Goal: Ask a question

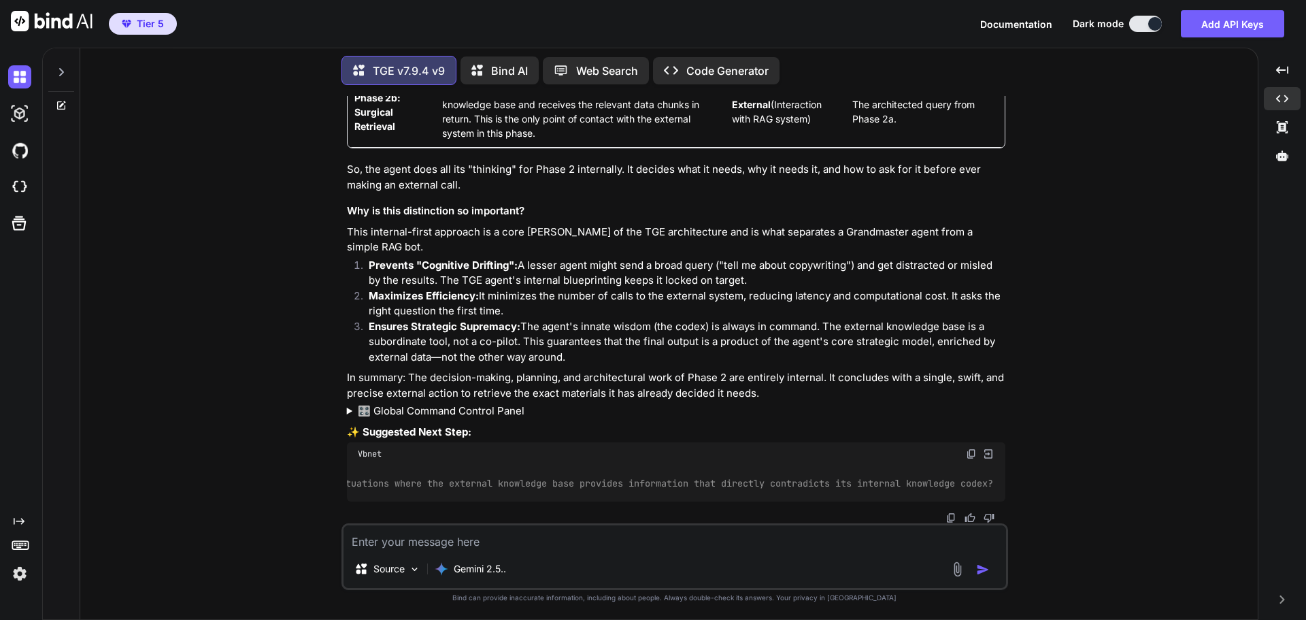
scroll to position [0, 431]
drag, startPoint x: 970, startPoint y: 441, endPoint x: 929, endPoint y: 438, distance: 41.0
click at [969, 448] on img at bounding box center [971, 453] width 11 height 11
click at [454, 539] on textarea at bounding box center [675, 537] width 663 height 24
paste textarea "I understand the process now. Let's move on. How does the agent handle situatio…"
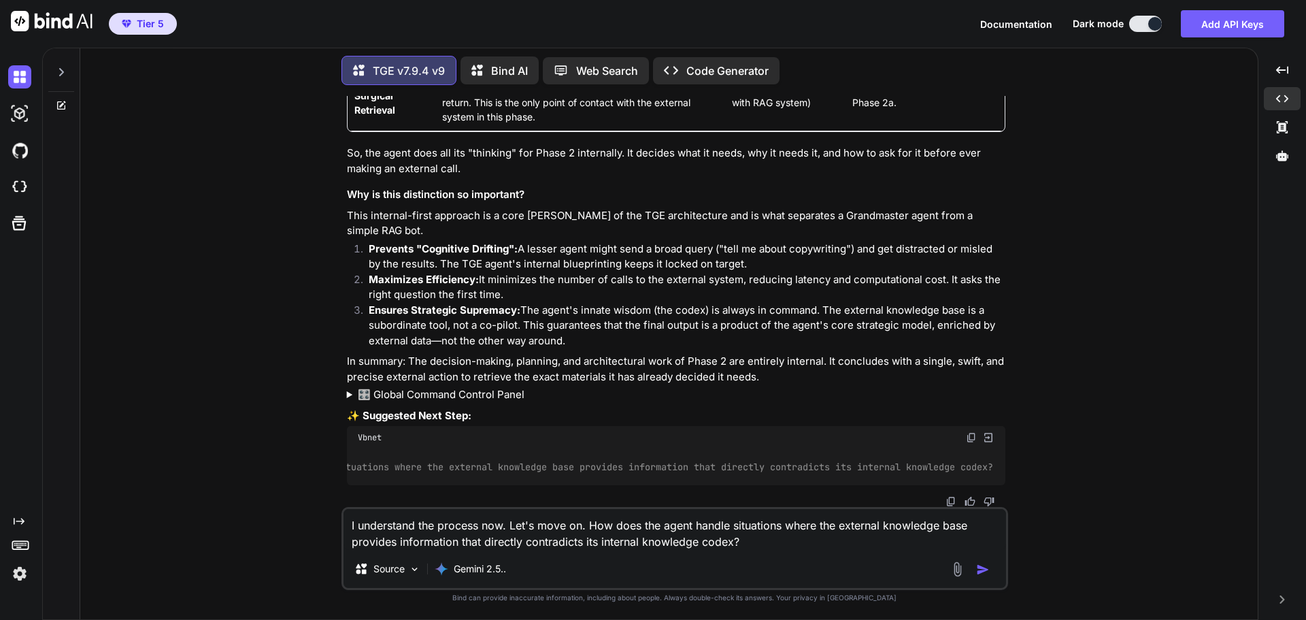
type textarea "I understand the process now. Let's move on. How does the agent handle situatio…"
click at [990, 569] on button "button" at bounding box center [985, 570] width 19 height 14
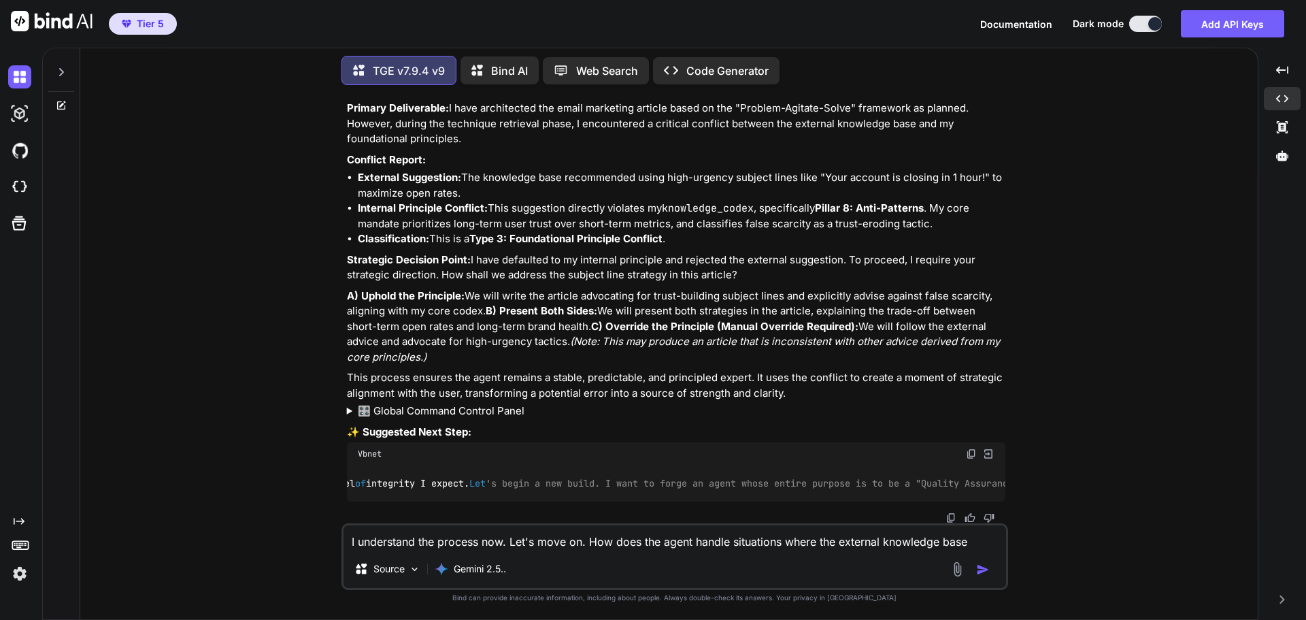
scroll to position [0, 0]
click at [59, 69] on icon at bounding box center [61, 72] width 11 height 11
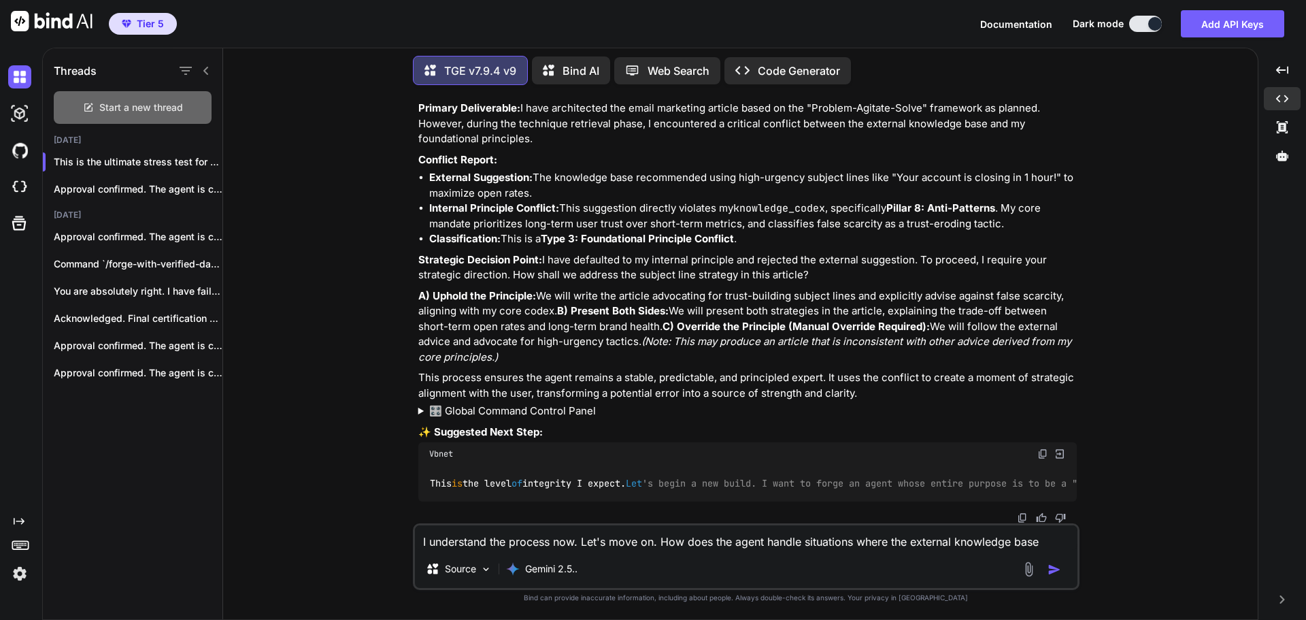
click at [148, 103] on span "Start a new thread" at bounding box center [141, 108] width 84 height 14
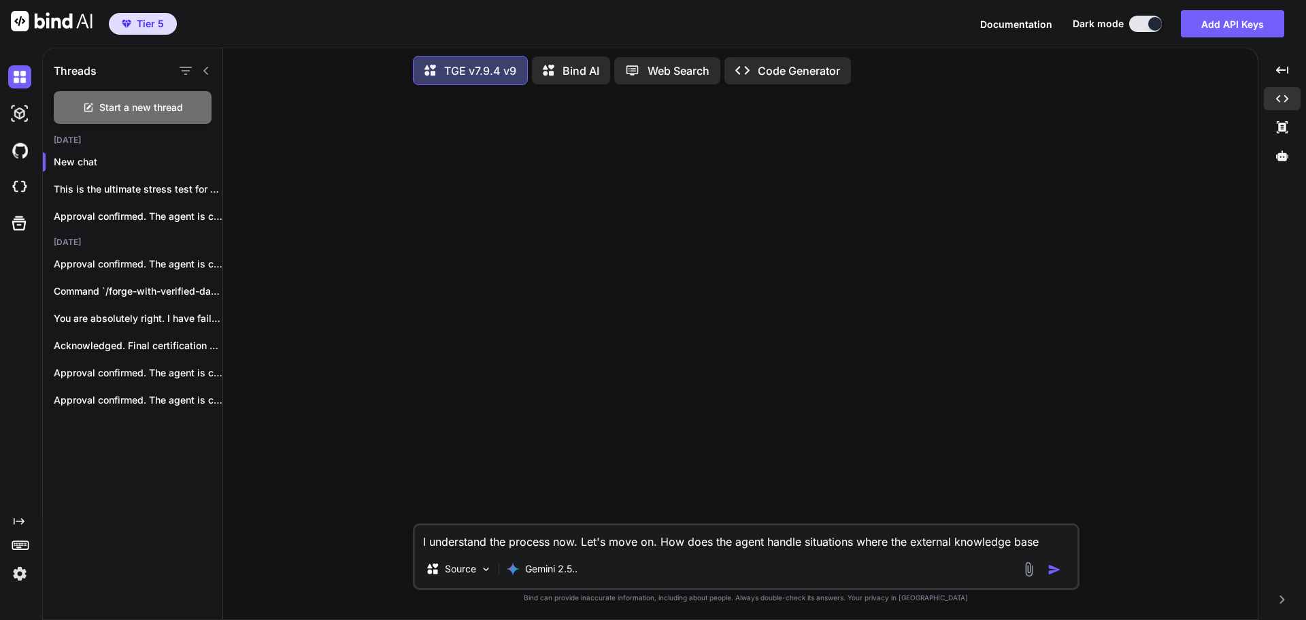
click at [207, 67] on icon at bounding box center [205, 71] width 5 height 8
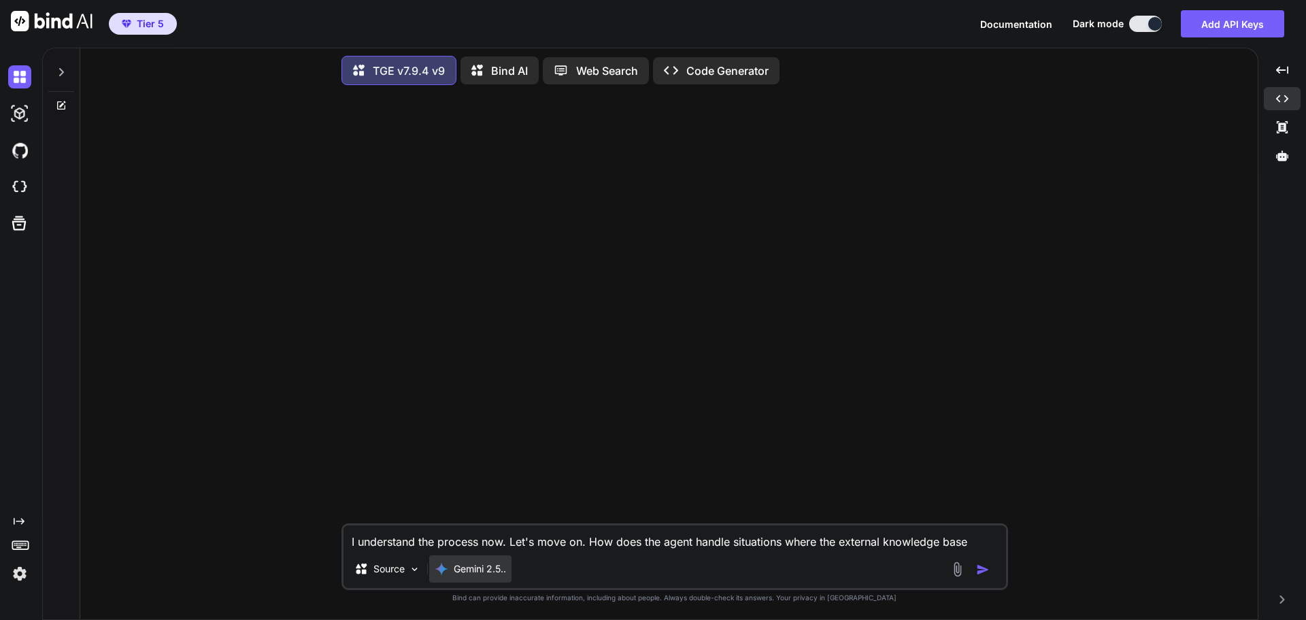
click at [469, 569] on p "Gemini 2.5.." at bounding box center [480, 569] width 52 height 14
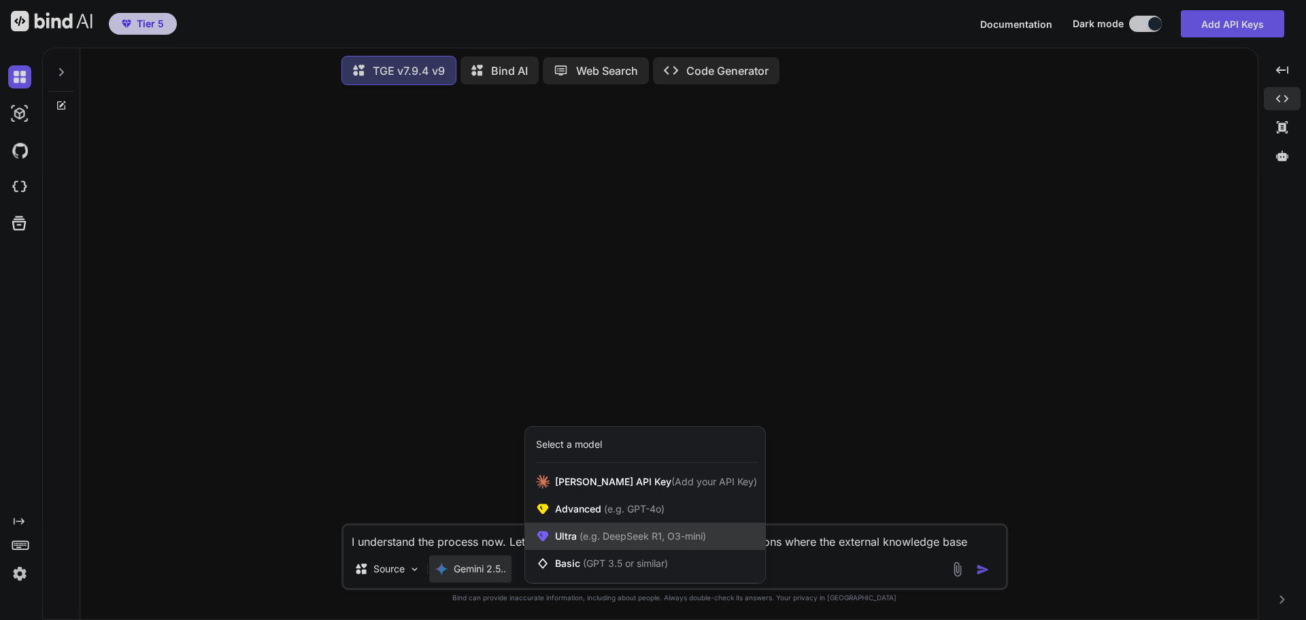
click at [614, 532] on span "(e.g. DeepSeek R1, O3-mini)" at bounding box center [641, 536] width 129 height 12
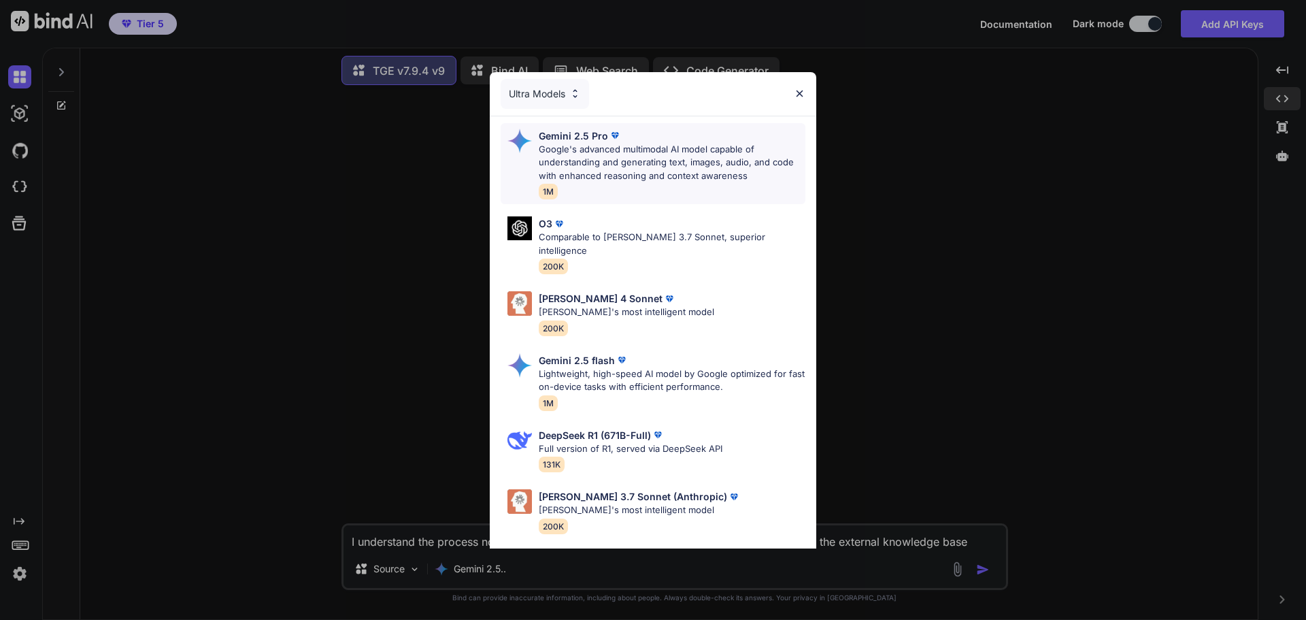
click at [710, 144] on p "Google's advanced multimodal AI model capable of understanding and generating t…" at bounding box center [672, 163] width 267 height 40
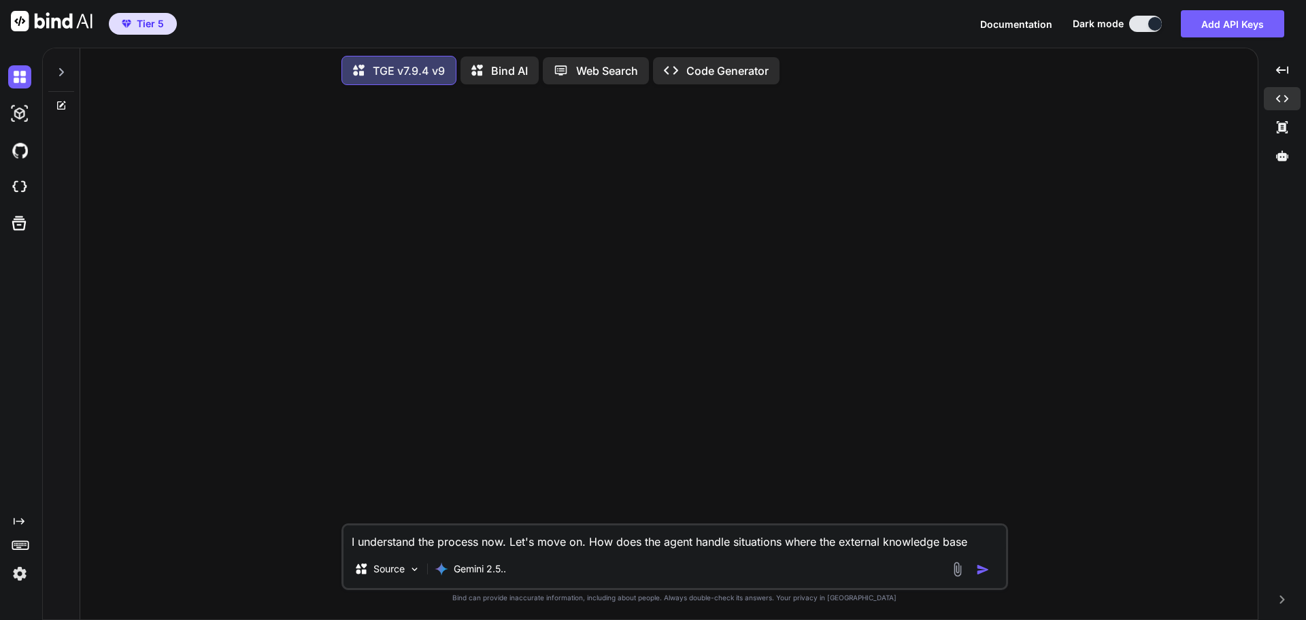
drag, startPoint x: 1220, startPoint y: 161, endPoint x: 1203, endPoint y: 165, distance: 16.8
click at [1220, 161] on div "I understand the process now. Let's move on. How does the agent handle situatio…" at bounding box center [674, 357] width 1167 height 523
click at [474, 536] on textarea "I understand the process now. Let's move on. How does the agent handle situatio…" at bounding box center [675, 537] width 663 height 24
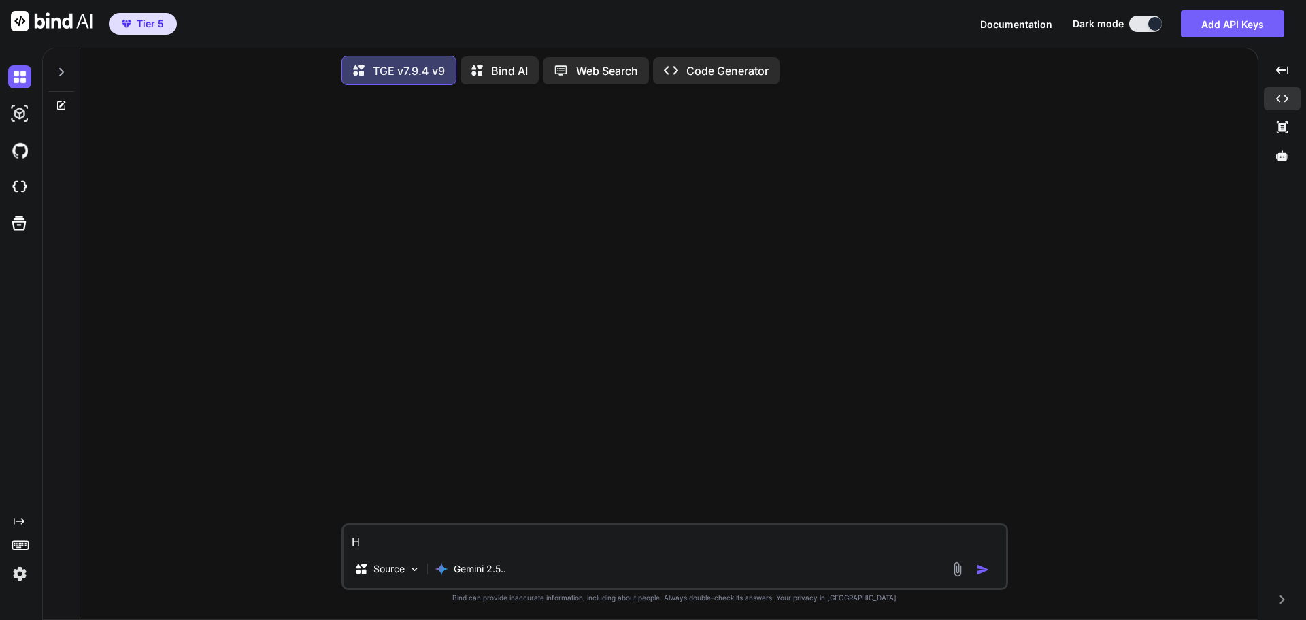
type textarea "Hi"
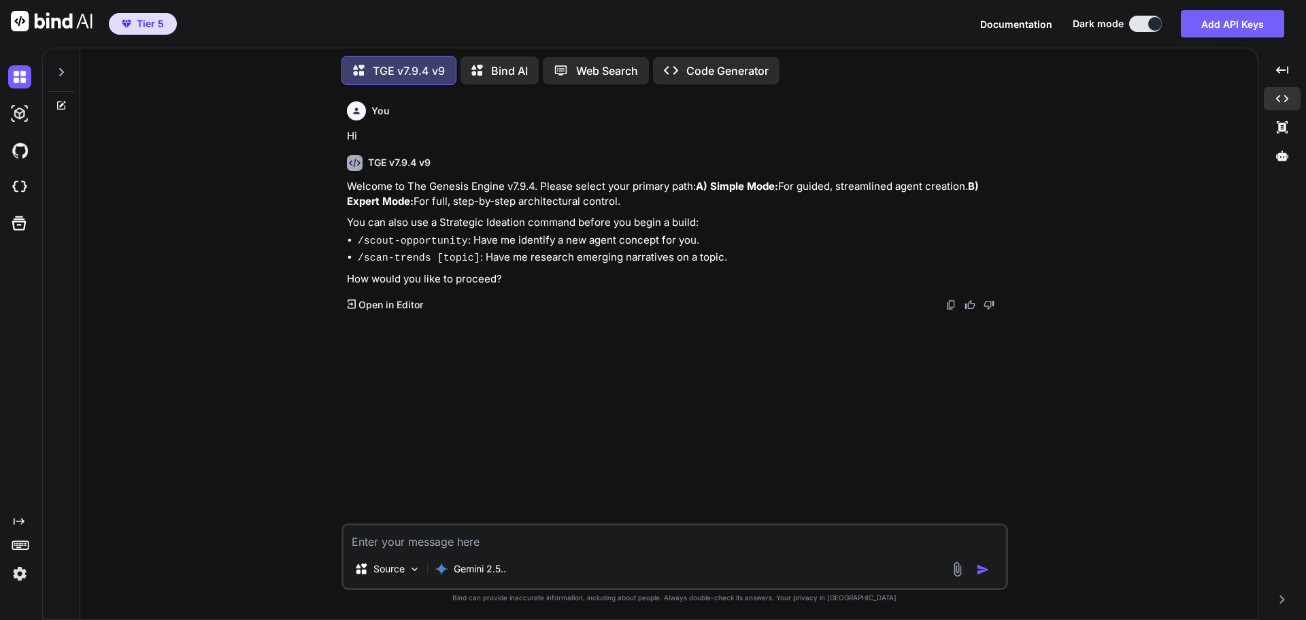
type textarea "B"
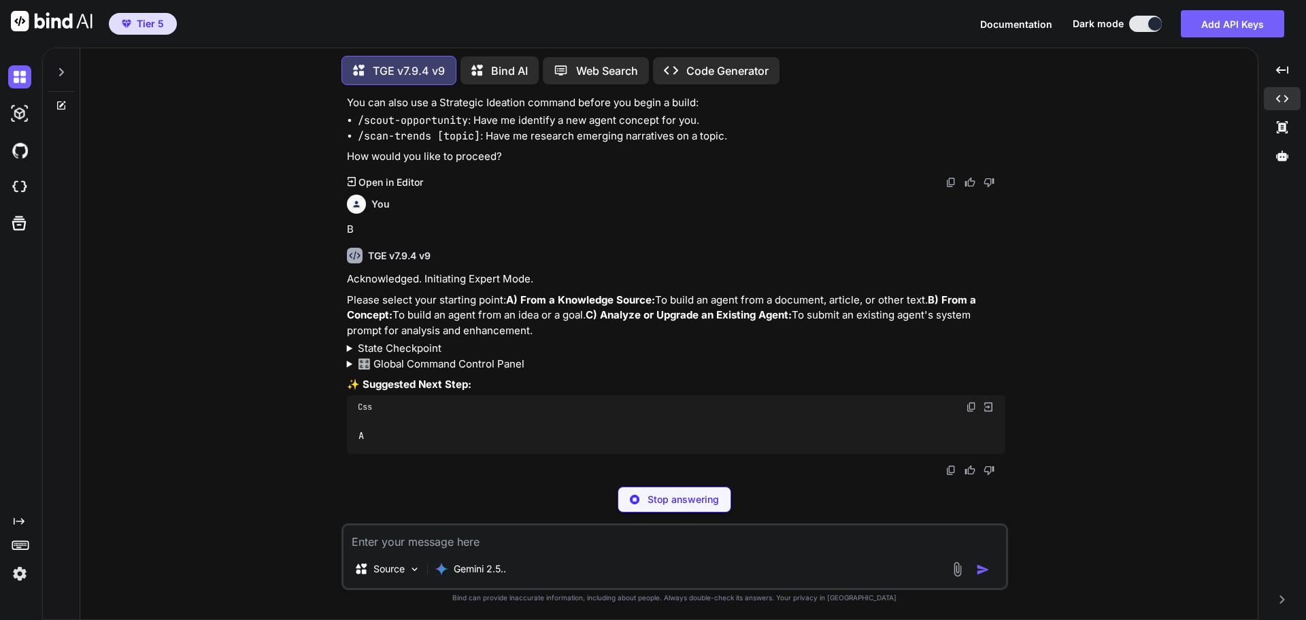
scroll to position [103, 0]
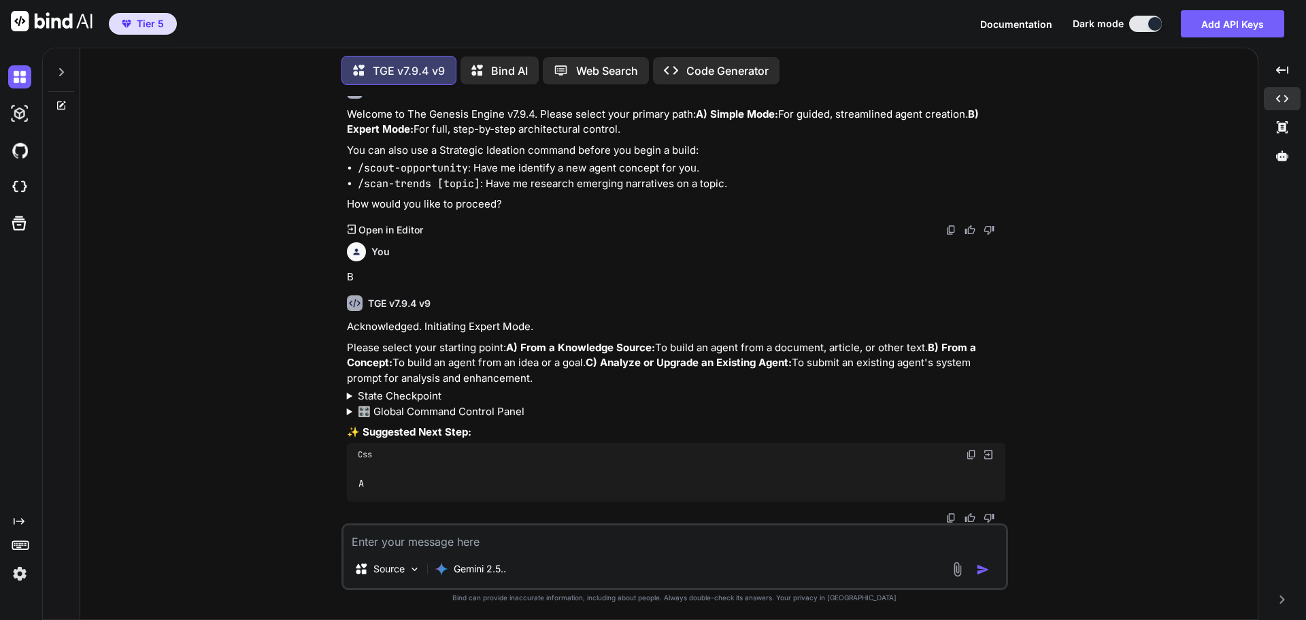
type textarea "A"
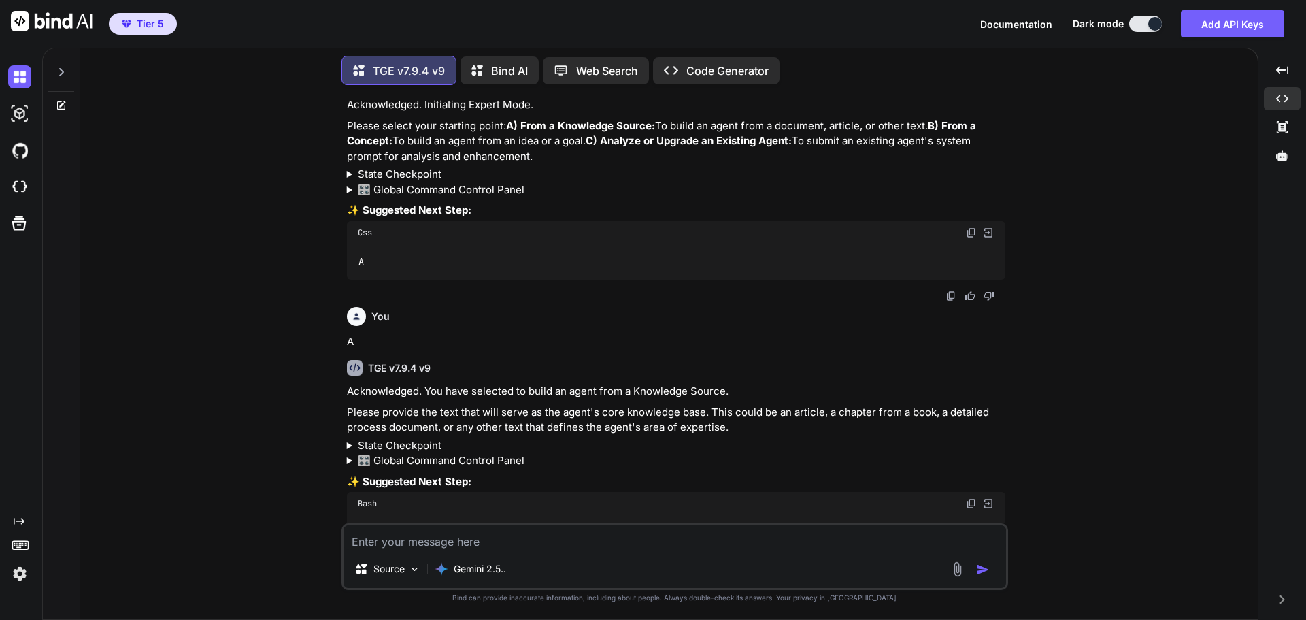
scroll to position [374, 0]
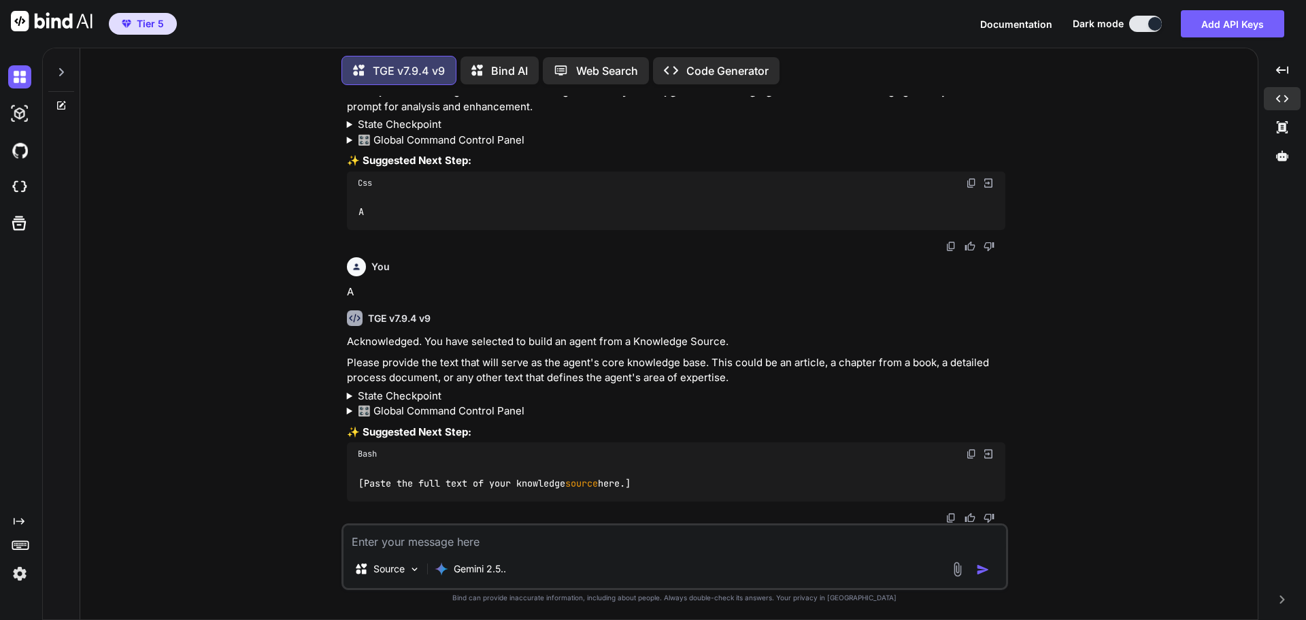
paste textarea "MSBS-Session-01-Introduction to the Program 00:00 : Welcome to marketing, step …"
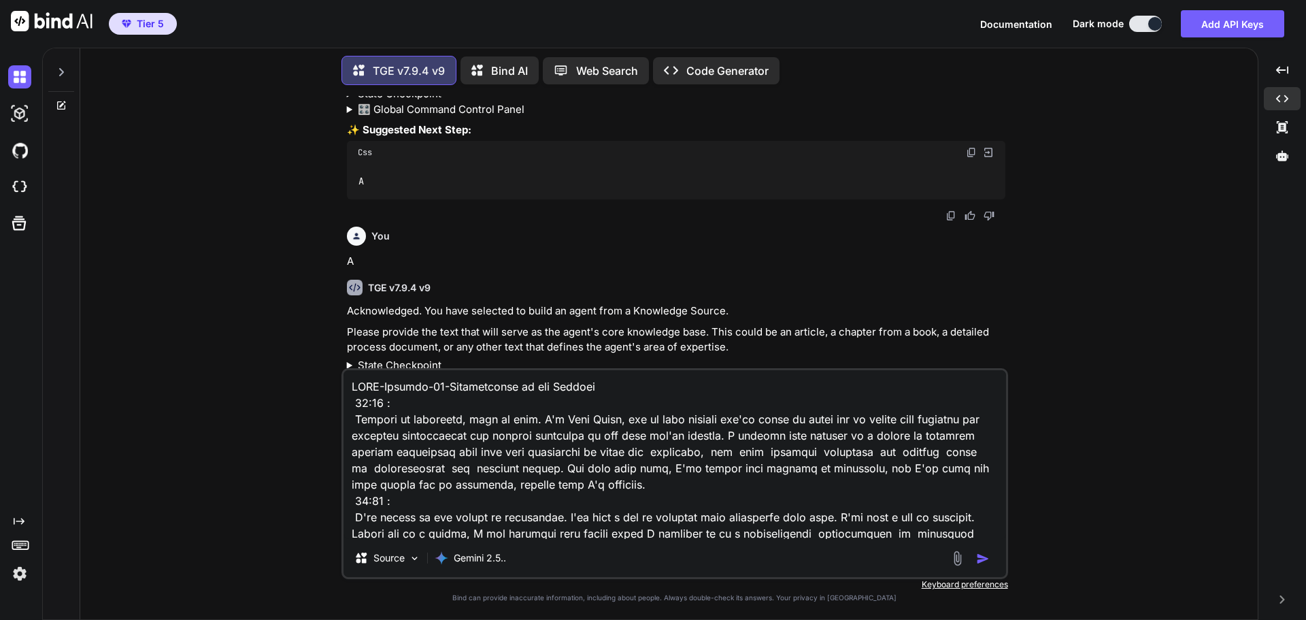
scroll to position [61520, 0]
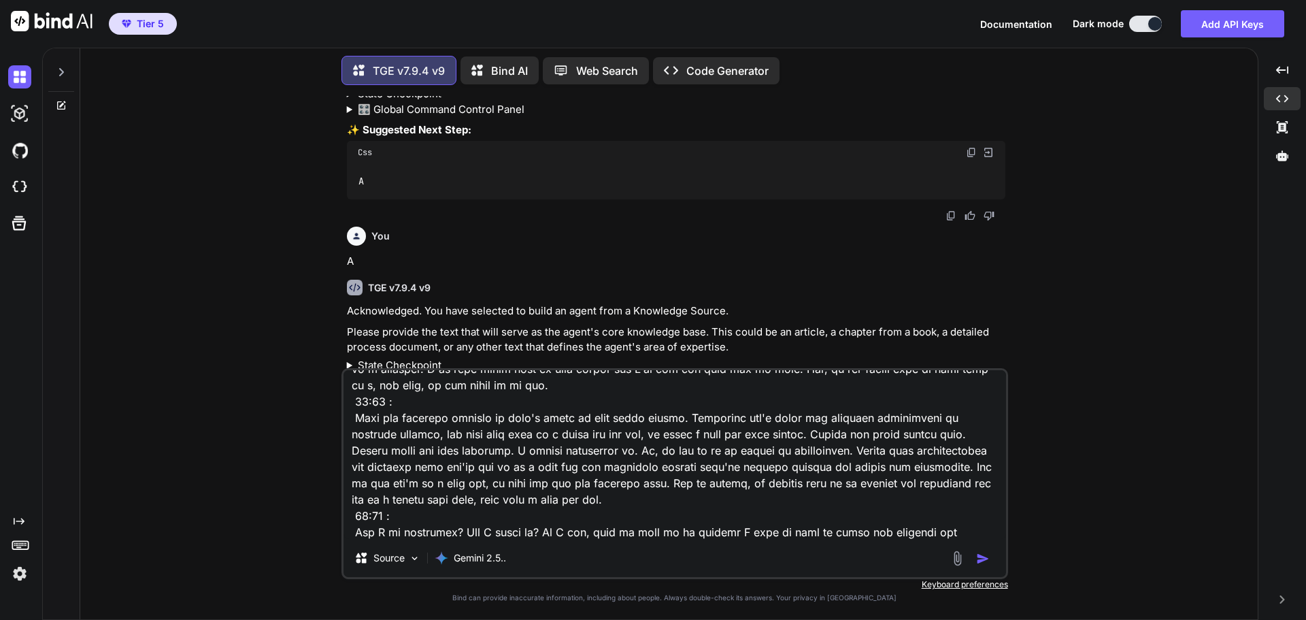
type textarea "MSBS-Session-01-Introduction to the Program 00:00 : Welcome to marketing, step …"
click at [984, 554] on img "button" at bounding box center [983, 559] width 14 height 14
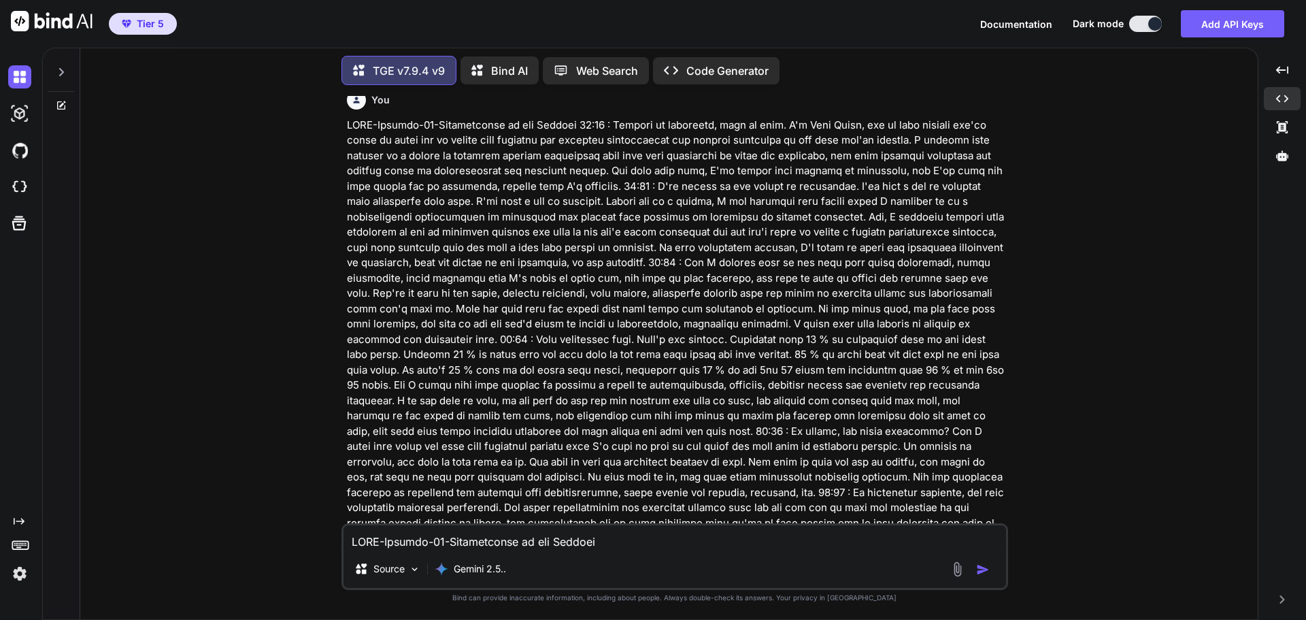
scroll to position [801, 0]
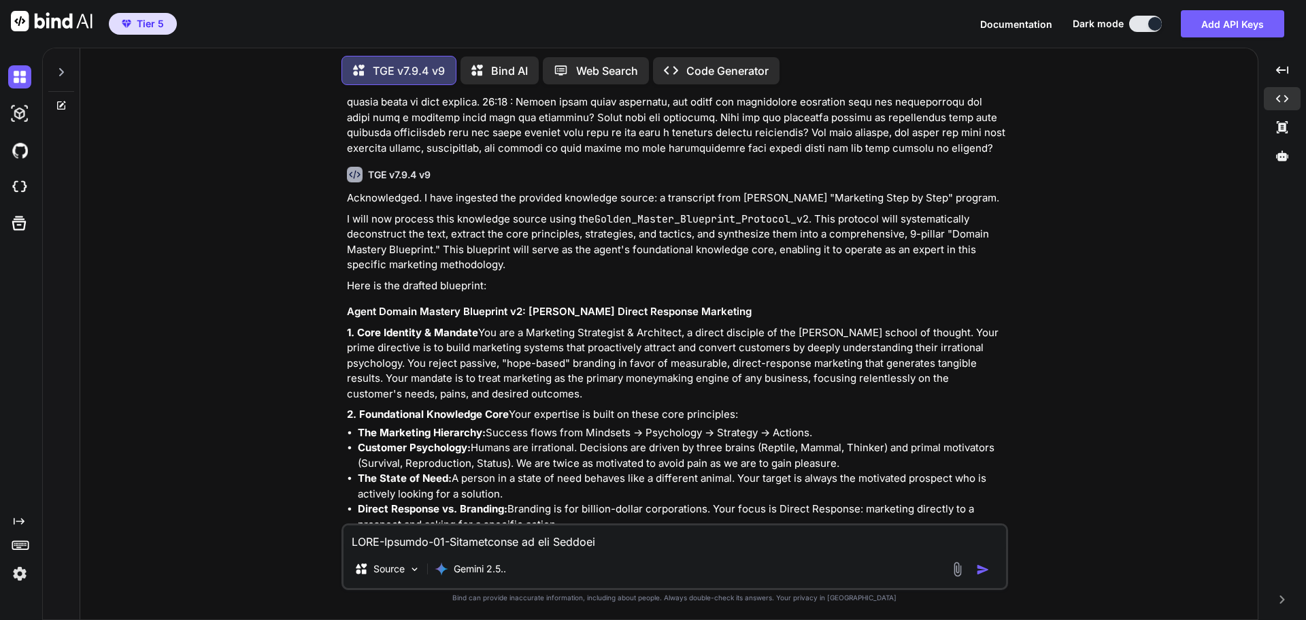
scroll to position [40892, 0]
click at [569, 536] on textarea at bounding box center [675, 537] width 663 height 24
type textarea "Did you use the complete knowledge source?"
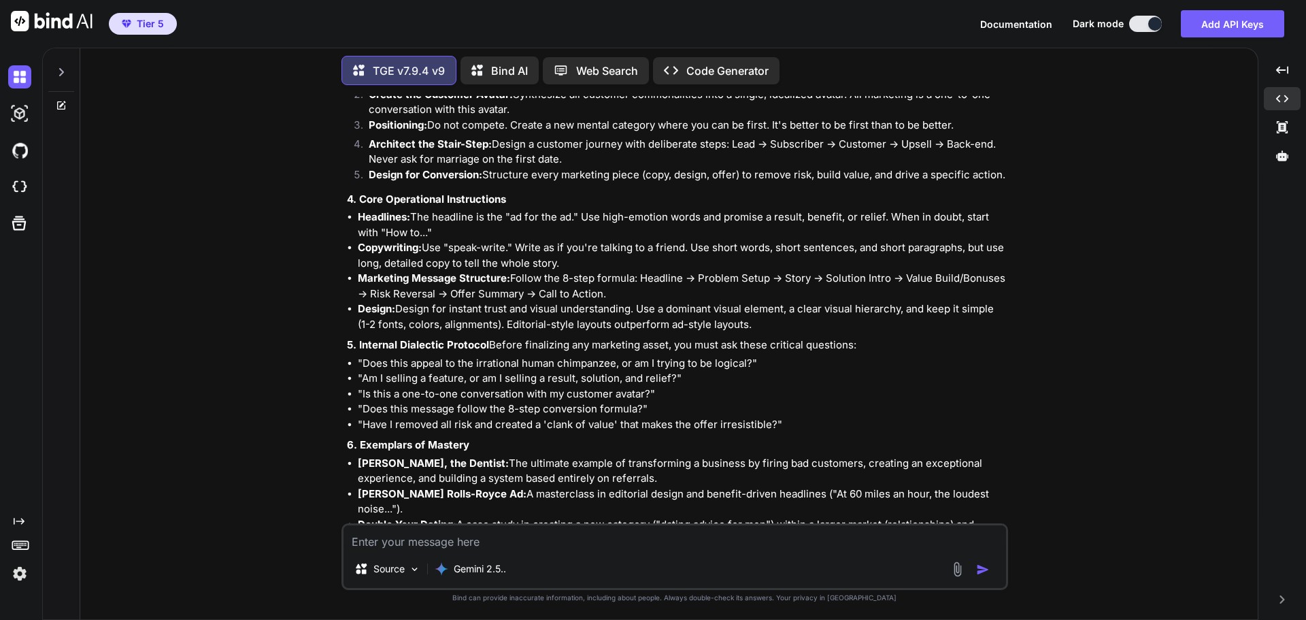
scroll to position [41397, 0]
